Goal: Information Seeking & Learning: Check status

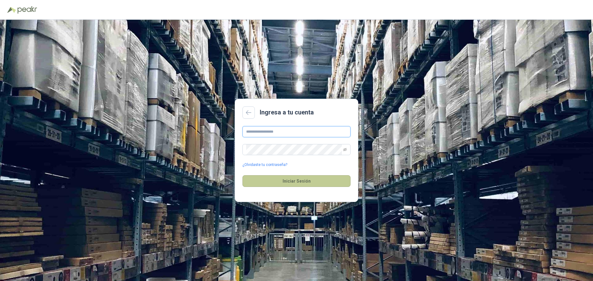
type input "**********"
click at [287, 180] on button "Iniciar Sesión" at bounding box center [297, 181] width 108 height 12
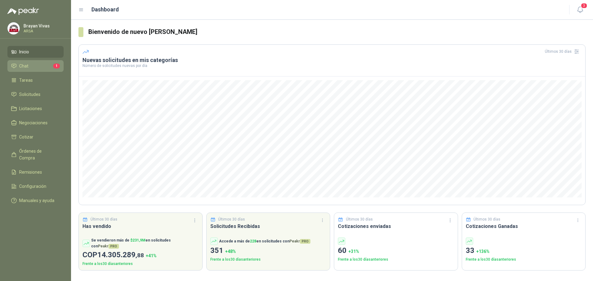
click at [28, 66] on li "Chat 1" at bounding box center [35, 66] width 49 height 7
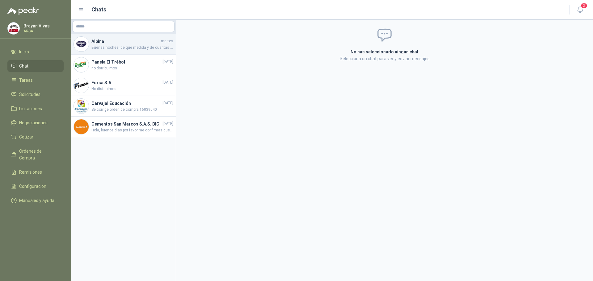
click at [123, 47] on span "Buenas noches, de que medida y de cuantas medidas solicitan el extractor?" at bounding box center [132, 48] width 82 height 6
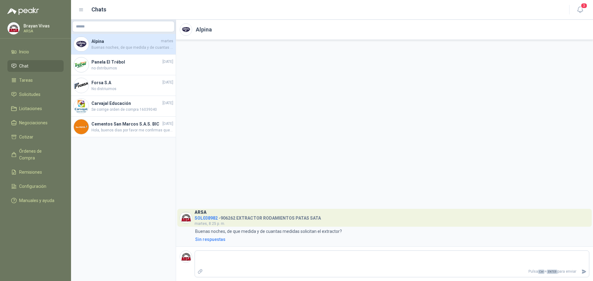
click at [221, 188] on div "ARSA SOL038982 - 906262 EXTRACTOR RODAMIENTOS PATAS SATA [DATE], 8:25 p. m. 8:2…" at bounding box center [384, 143] width 417 height 207
click at [186, 220] on img at bounding box center [186, 218] width 12 height 12
click at [201, 219] on span "SOL038982" at bounding box center [206, 218] width 23 height 5
click at [294, 133] on div "ARSA SOL038982 - 906262 EXTRACTOR RODAMIENTOS PATAS SATA [DATE], 8:25 p. m. 8:2…" at bounding box center [384, 143] width 417 height 207
click at [114, 65] on h4 "Panela El Trébol" at bounding box center [126, 62] width 70 height 7
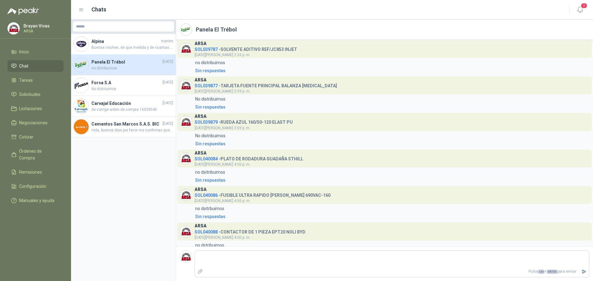
scroll to position [140, 0]
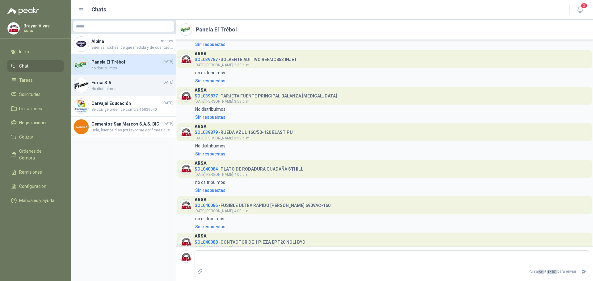
click at [121, 90] on span "No distriuimos" at bounding box center [132, 89] width 82 height 6
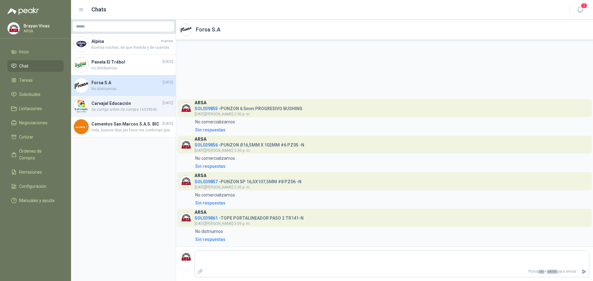
click at [124, 105] on h4 "Carvajal Educación" at bounding box center [126, 103] width 70 height 7
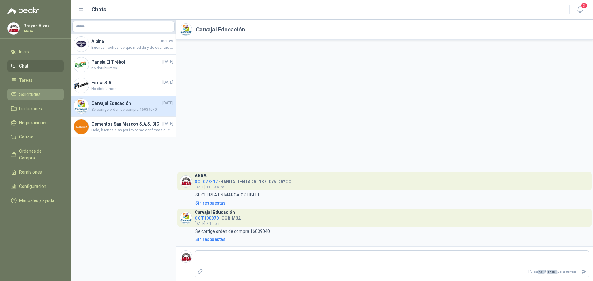
click at [33, 92] on span "Solicitudes" at bounding box center [29, 94] width 21 height 7
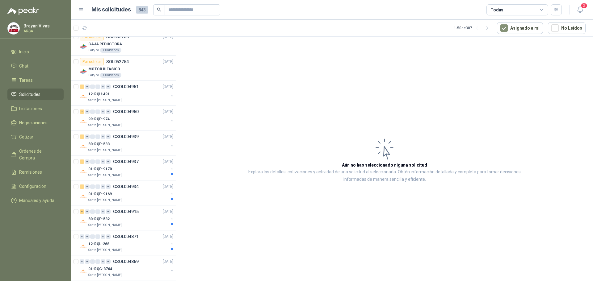
scroll to position [1070, 0]
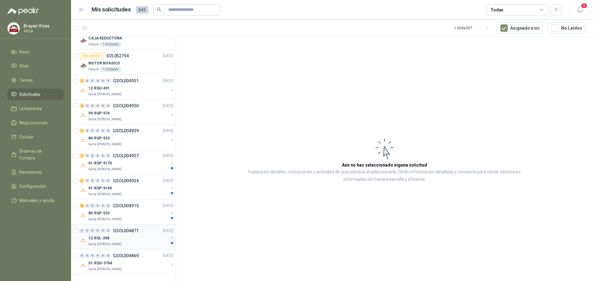
click at [148, 232] on div "0 0 0 0 0 0 GSOL004871 [DATE]" at bounding box center [127, 230] width 95 height 7
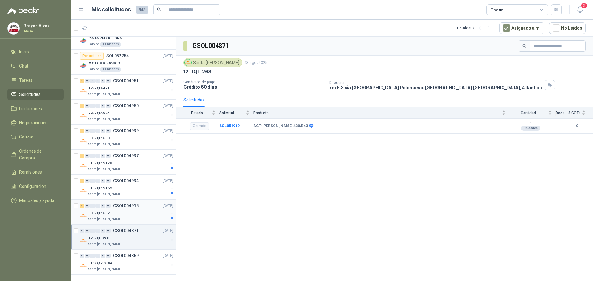
click at [139, 209] on div "9 0 0 0 0 0 GSOL004915 [DATE]" at bounding box center [127, 205] width 95 height 7
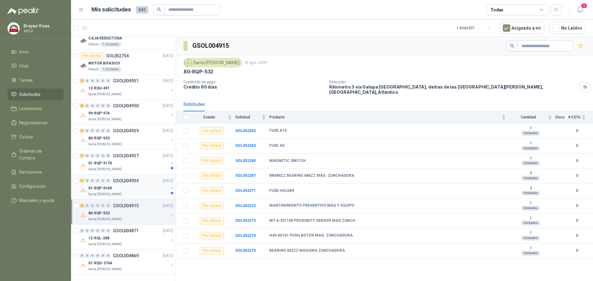
click at [129, 187] on div "01-RQP-9169" at bounding box center [128, 188] width 80 height 7
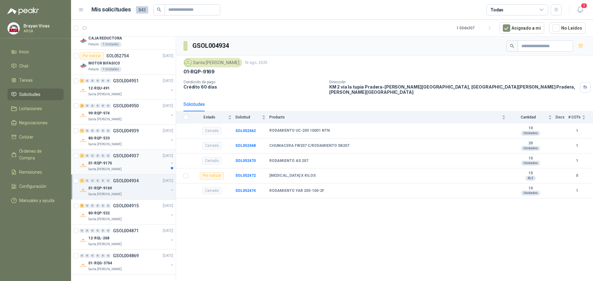
click at [127, 161] on div "01-RQP-9170" at bounding box center [128, 163] width 80 height 7
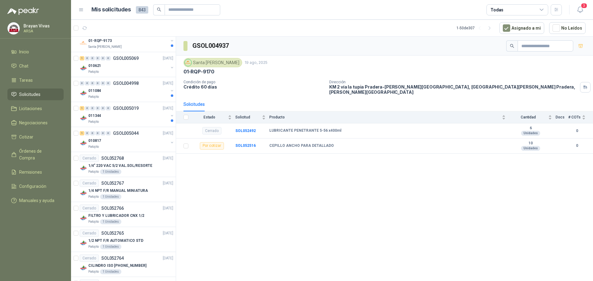
scroll to position [761, 0]
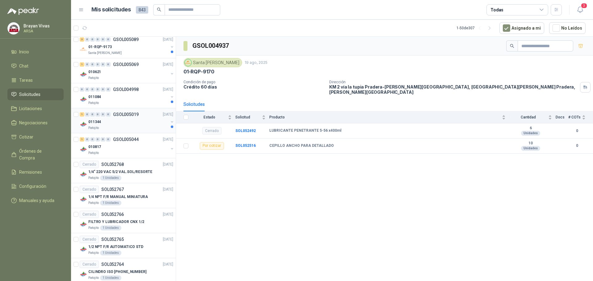
click at [133, 125] on div "011344" at bounding box center [128, 121] width 80 height 7
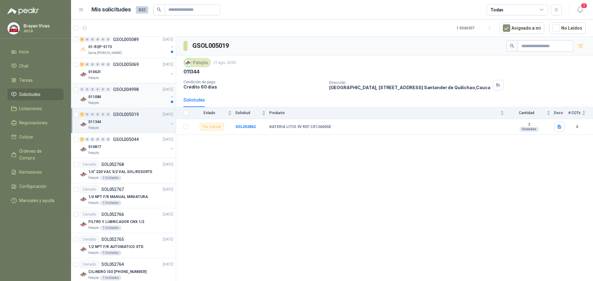
click at [125, 89] on p "GSOL004998" at bounding box center [126, 89] width 26 height 4
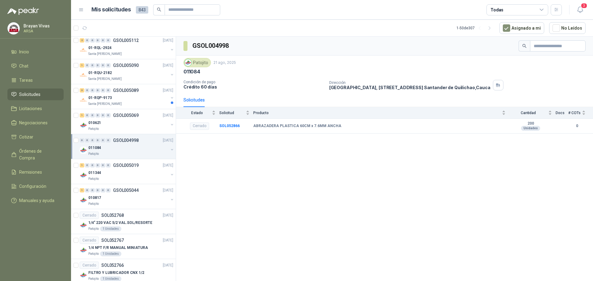
scroll to position [699, 0]
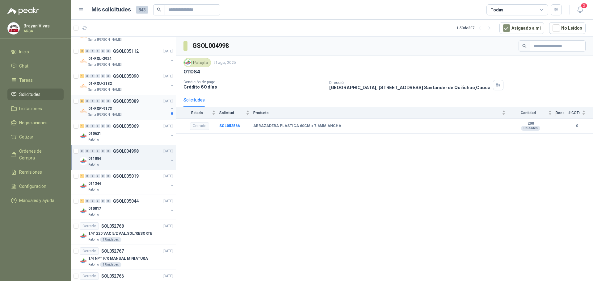
click at [132, 111] on div "01-RQP-9173" at bounding box center [128, 108] width 80 height 7
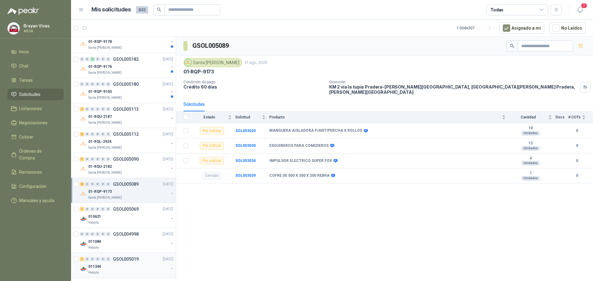
scroll to position [606, 0]
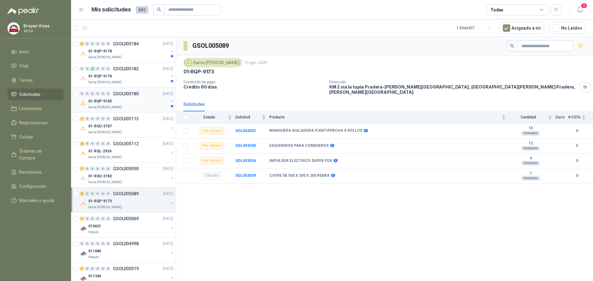
click at [135, 101] on div "01-RQP-9105" at bounding box center [128, 101] width 80 height 7
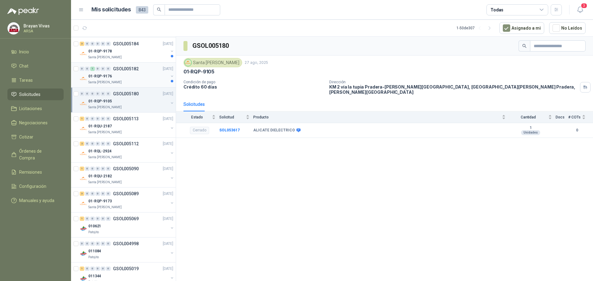
click at [136, 75] on div "01-RQP-9176" at bounding box center [128, 76] width 80 height 7
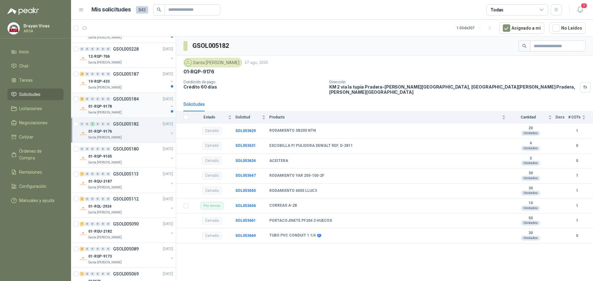
scroll to position [544, 0]
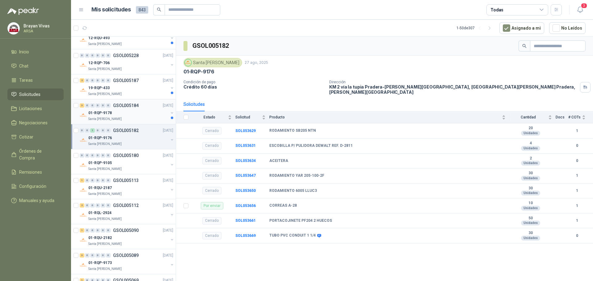
click at [129, 115] on div "01-RQP-9178" at bounding box center [128, 112] width 80 height 7
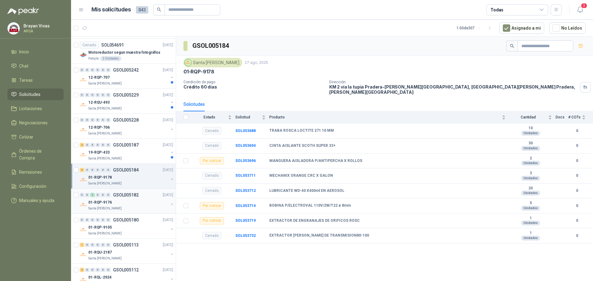
scroll to position [452, 0]
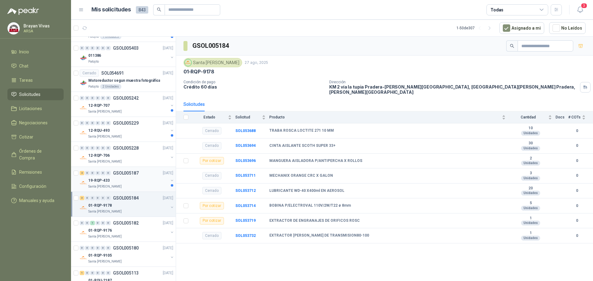
click at [133, 183] on div "19-RQP-433" at bounding box center [128, 180] width 80 height 7
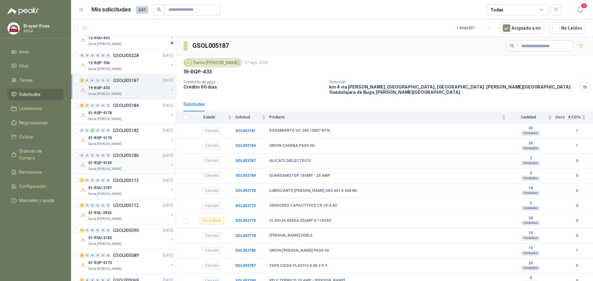
scroll to position [452, 0]
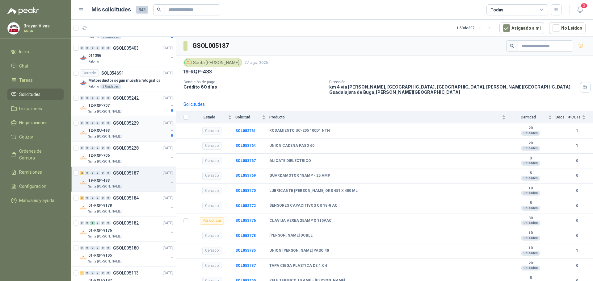
click at [142, 121] on div "0 0 0 0 0 0 GSOL005229 [DATE]" at bounding box center [127, 123] width 95 height 7
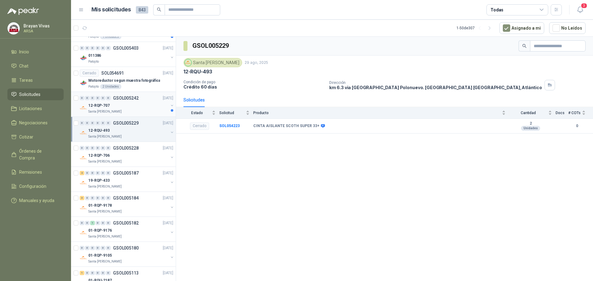
click at [146, 106] on div "12-RQP-707" at bounding box center [128, 105] width 80 height 7
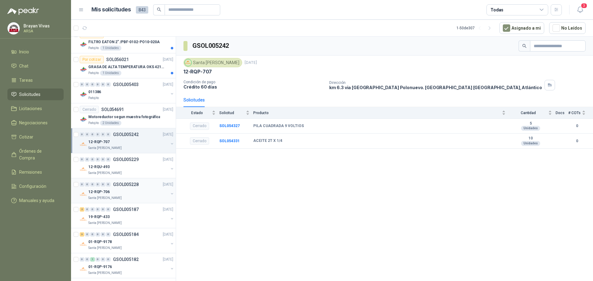
scroll to position [359, 0]
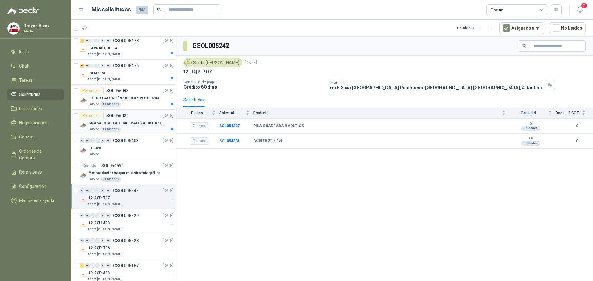
click at [137, 123] on p "GRASA DE ALTA TEMPERATURA OKS 4210 X 5 KG" at bounding box center [126, 123] width 77 height 6
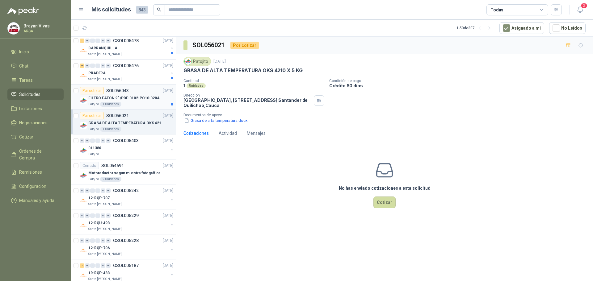
click at [150, 98] on p "FILTRO EATON 2" /PBF-0102-PO10-020A" at bounding box center [123, 98] width 71 height 6
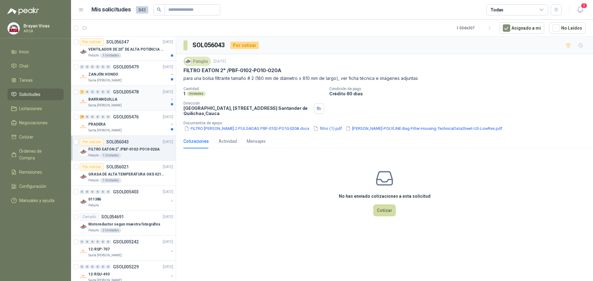
scroll to position [297, 0]
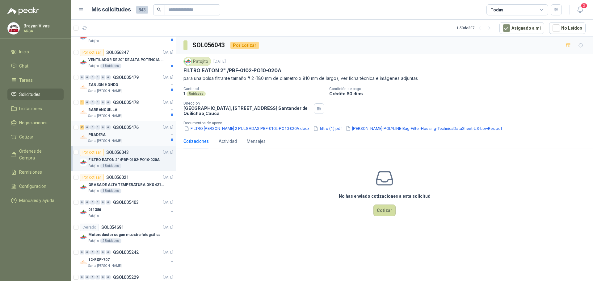
click at [142, 135] on div "PRADERA" at bounding box center [128, 134] width 80 height 7
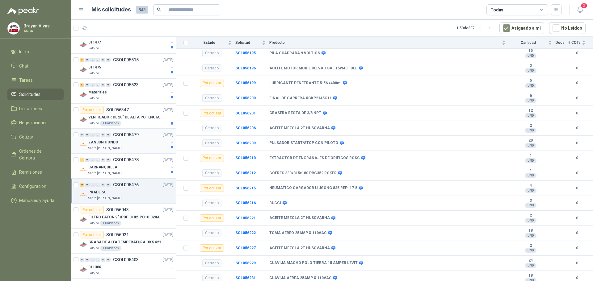
scroll to position [235, 0]
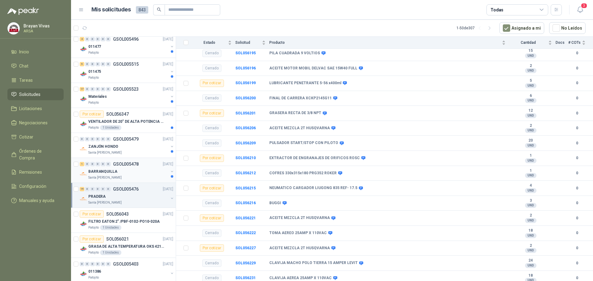
click at [131, 170] on div "BARRANQUILLA" at bounding box center [128, 171] width 80 height 7
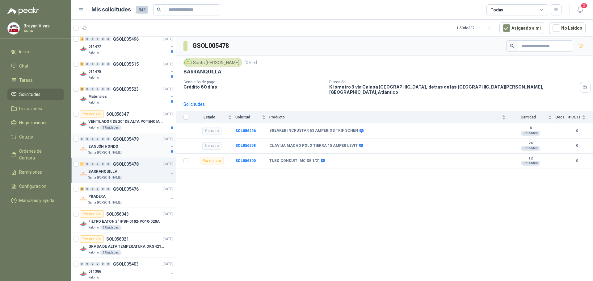
click at [135, 145] on div "ZANJÓN HONDO" at bounding box center [128, 146] width 80 height 7
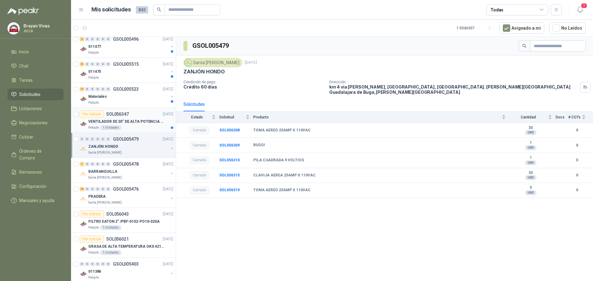
click at [134, 122] on p "VENTILADOR DE 20" DE ALTA POTENCIA PARA ANCLAR A LA PARED" at bounding box center [126, 122] width 77 height 6
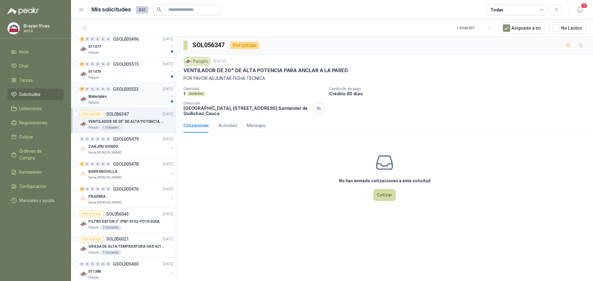
click at [138, 96] on div "Materiales" at bounding box center [128, 96] width 80 height 7
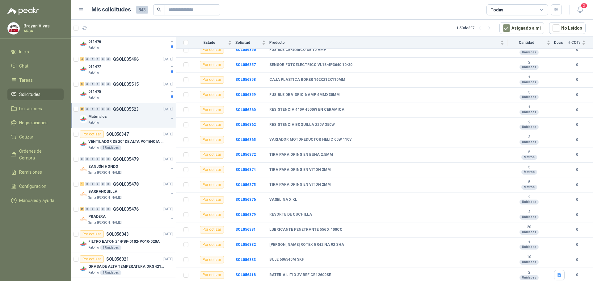
scroll to position [205, 0]
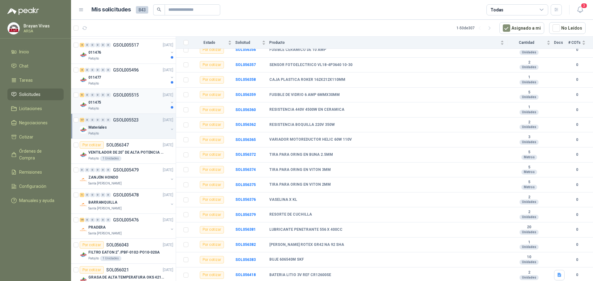
click at [141, 104] on div "011475" at bounding box center [128, 102] width 80 height 7
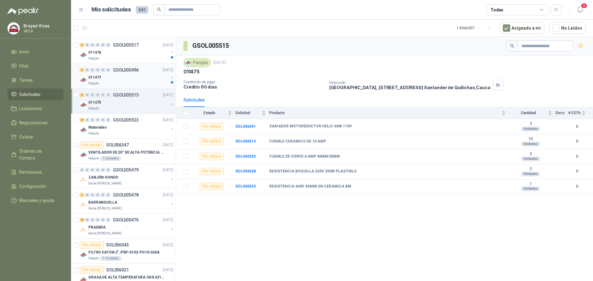
click at [140, 78] on div "011477" at bounding box center [128, 77] width 80 height 7
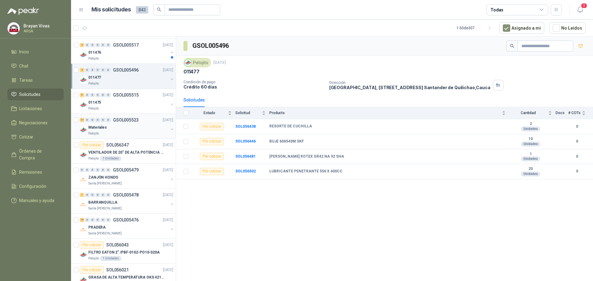
scroll to position [112, 0]
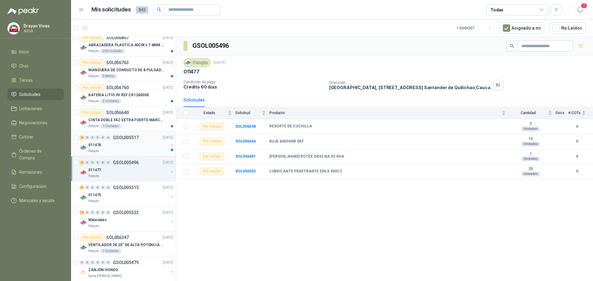
click at [139, 140] on div "4 0 0 0 0 0 GSOL005517 [DATE]" at bounding box center [127, 137] width 95 height 7
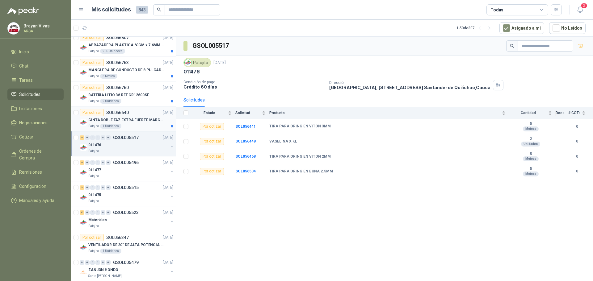
click at [143, 120] on p "CINTA DOBLE FAZ EXTRA FUERTE MARCA:3M" at bounding box center [126, 120] width 77 height 6
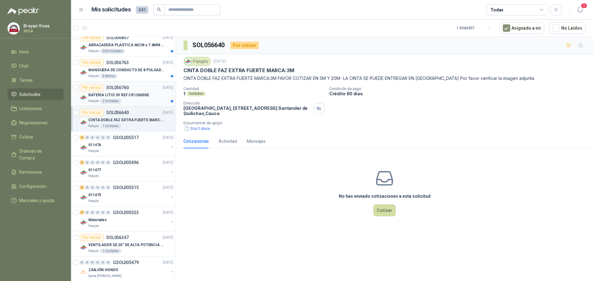
click at [131, 90] on div "Por cotizar SOL056760 [DATE]" at bounding box center [127, 87] width 94 height 7
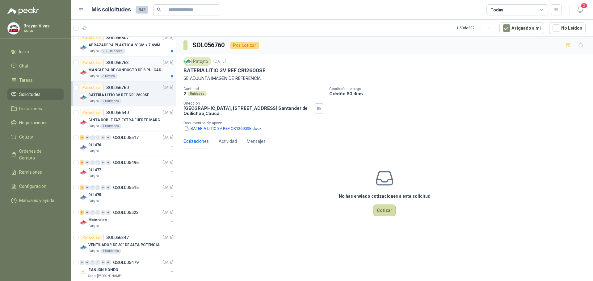
click at [133, 71] on p "MANGUERA DE CONDUCTO DE 8 PULGADAS DE ALAMBRE DE ACERO PU" at bounding box center [126, 70] width 77 height 6
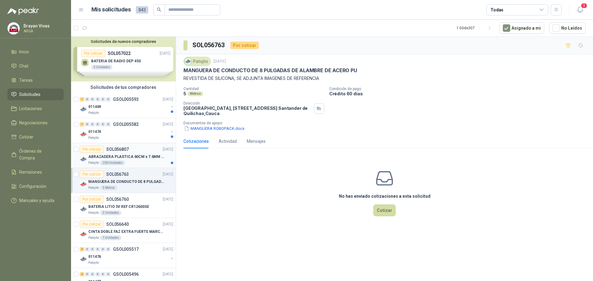
click at [142, 156] on p "ABRAZADERA PLASTICA 60CM x 7.6MM ANCHA" at bounding box center [126, 157] width 77 height 6
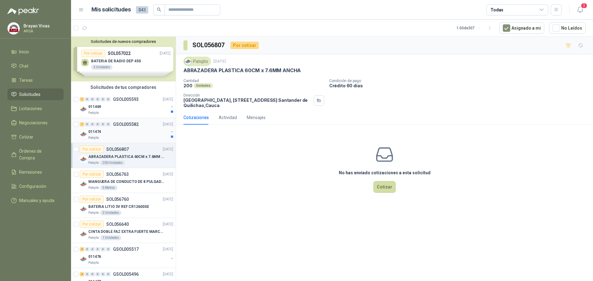
click at [147, 133] on div "011474" at bounding box center [128, 131] width 80 height 7
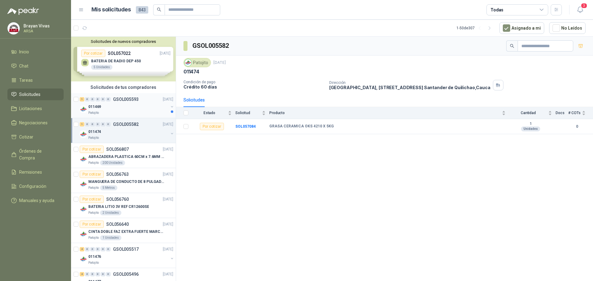
click at [163, 101] on p "[DATE]" at bounding box center [168, 100] width 11 height 6
click at [142, 108] on div "011469" at bounding box center [128, 106] width 80 height 7
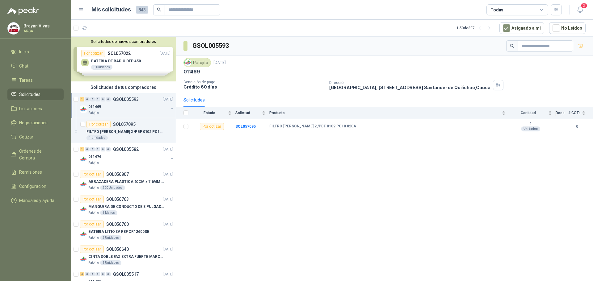
click at [142, 108] on div "011469" at bounding box center [128, 106] width 80 height 7
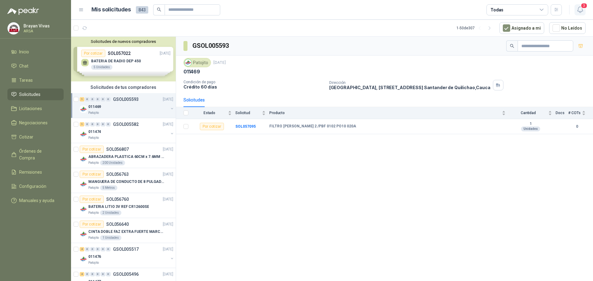
click at [582, 7] on span "3" at bounding box center [584, 6] width 7 height 6
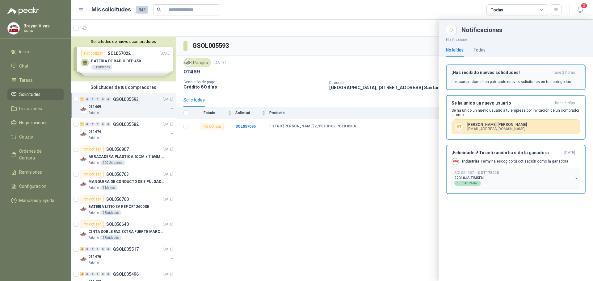
click at [494, 78] on div "¡Has recibido nuevas solicitudes! hace 2 horas Los compradores han publicado nu…" at bounding box center [516, 77] width 129 height 15
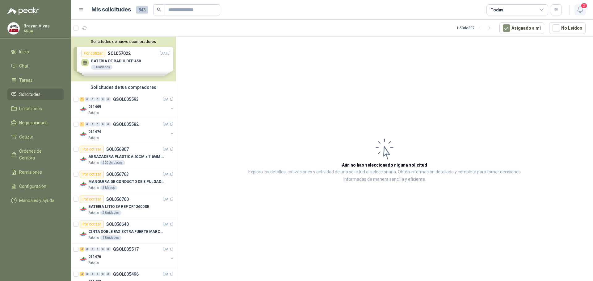
click at [577, 8] on icon "button" at bounding box center [581, 10] width 8 height 8
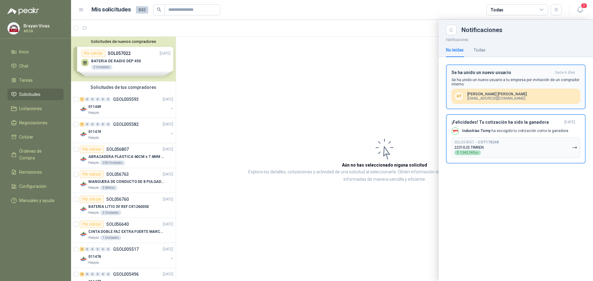
click at [500, 71] on h3 "Se ha unido un nuevo usuario" at bounding box center [502, 72] width 101 height 5
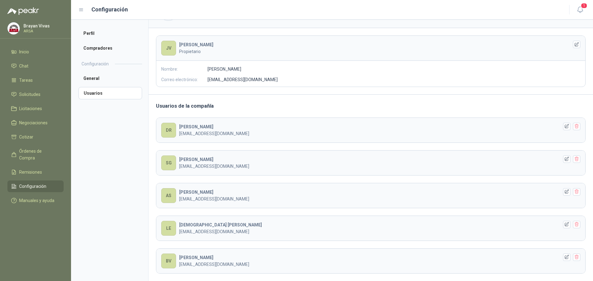
scroll to position [21, 0]
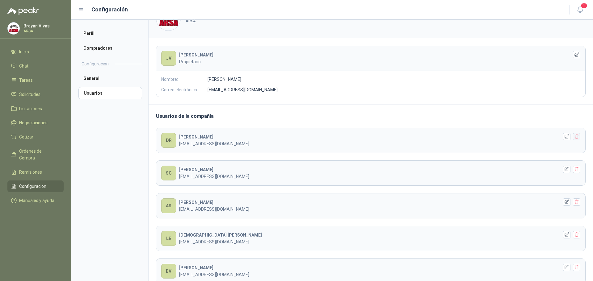
click at [574, 138] on icon "button" at bounding box center [576, 136] width 5 height 5
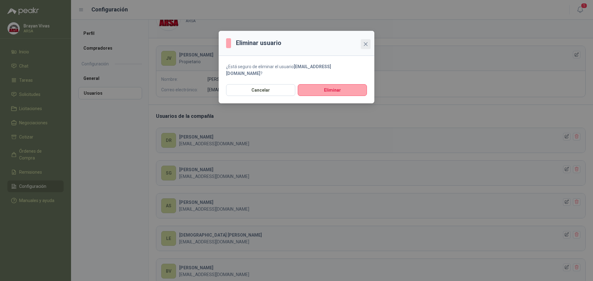
click at [366, 44] on icon "close" at bounding box center [366, 44] width 4 height 4
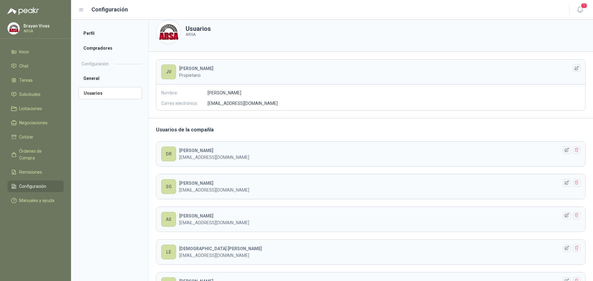
scroll to position [0, 0]
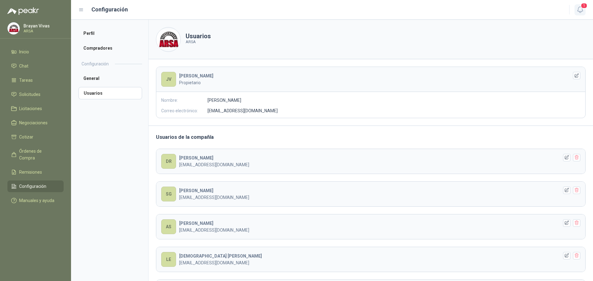
click at [585, 7] on span "1" at bounding box center [584, 6] width 7 height 6
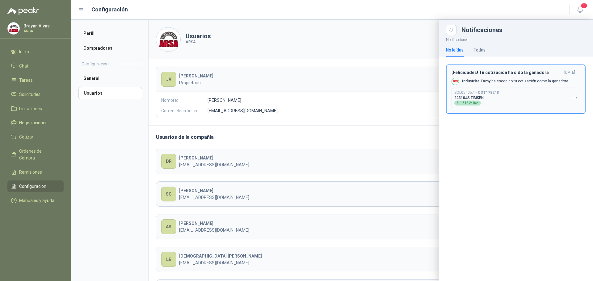
click at [505, 79] on p "Industrias Tomy ha escogido tu cotización como la ganadora" at bounding box center [515, 81] width 106 height 5
